Goal: Information Seeking & Learning: Learn about a topic

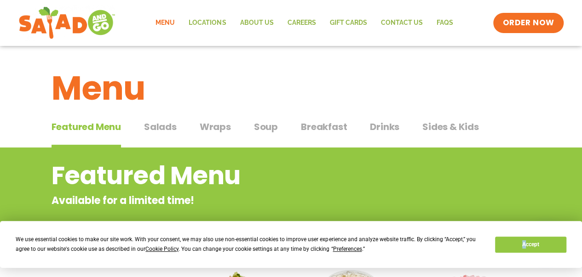
drag, startPoint x: 527, startPoint y: 257, endPoint x: 512, endPoint y: 262, distance: 15.6
click at [512, 262] on div "We use essential cookies to make our site work. With your consent, we may also …" at bounding box center [291, 244] width 582 height 47
click at [512, 247] on button "Accept" at bounding box center [530, 245] width 71 height 16
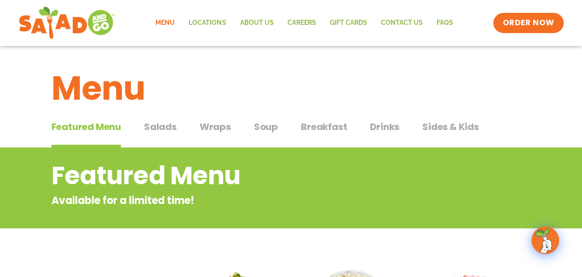
click at [154, 124] on span "Salads" at bounding box center [160, 127] width 33 height 14
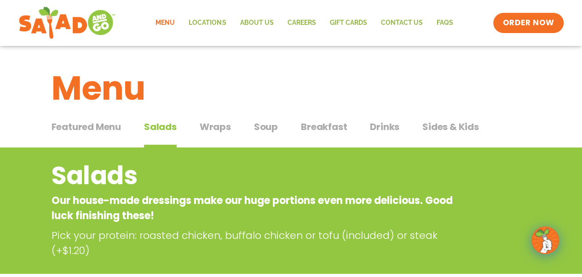
click at [221, 126] on span "Wraps" at bounding box center [215, 127] width 31 height 14
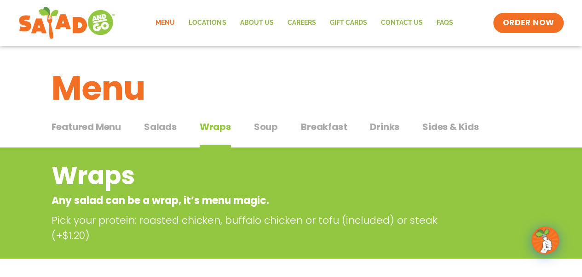
click at [161, 127] on span "Salads" at bounding box center [160, 127] width 33 height 14
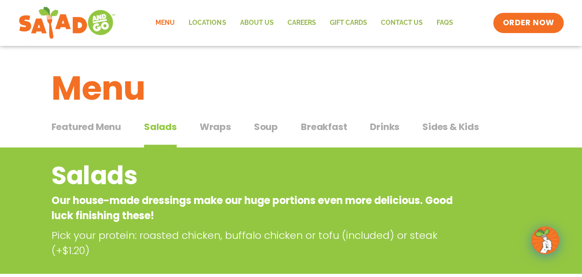
click at [266, 129] on span "Soup" at bounding box center [266, 127] width 24 height 14
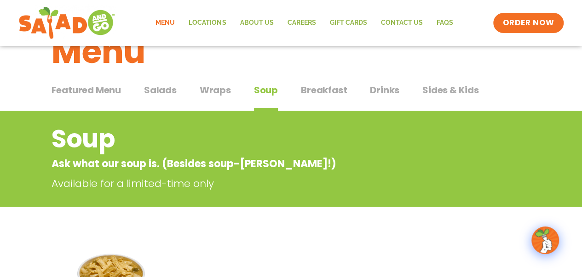
scroll to position [18, 0]
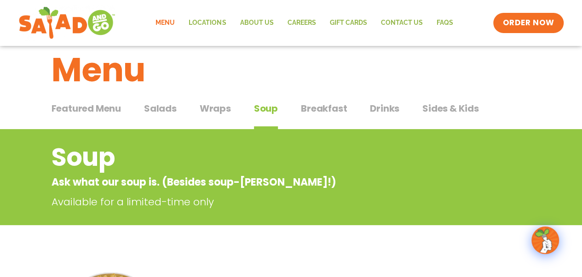
click at [376, 107] on span "Drinks" at bounding box center [384, 109] width 29 height 14
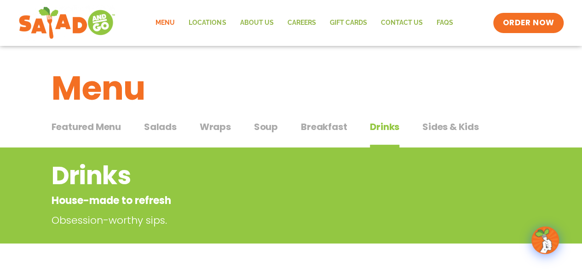
click at [438, 109] on h1 "Menu" at bounding box center [291, 88] width 479 height 50
click at [443, 128] on span "Sides & Kids" at bounding box center [450, 127] width 57 height 14
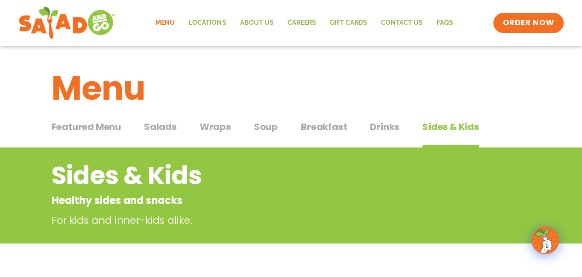
click at [443, 128] on span "Sides & Kids" at bounding box center [450, 127] width 57 height 14
